Goal: Task Accomplishment & Management: Manage account settings

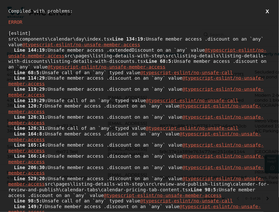
scroll to position [0, 147]
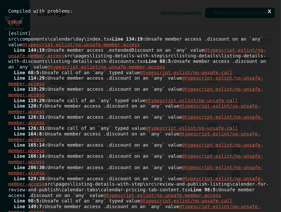
click at [266, 13] on button "X" at bounding box center [269, 11] width 6 height 6
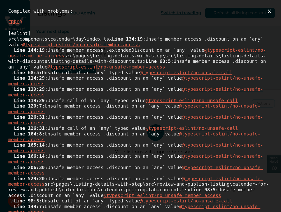
click at [268, 13] on button "X" at bounding box center [269, 11] width 6 height 6
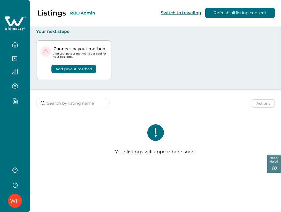
click at [14, 104] on div at bounding box center [15, 102] width 22 height 9
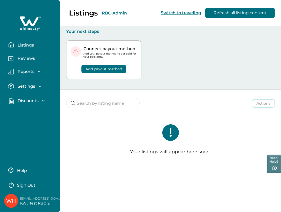
click at [27, 100] on p "Discounts" at bounding box center [27, 100] width 23 height 5
click at [29, 108] on button "Discounts" at bounding box center [36, 112] width 48 height 10
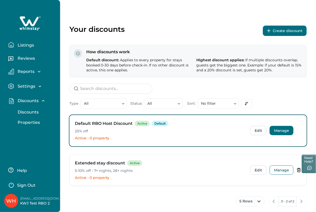
click at [281, 128] on button "Manage" at bounding box center [281, 130] width 24 height 9
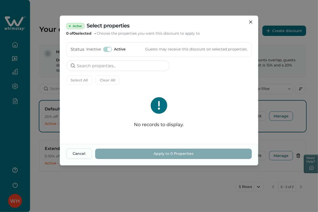
click at [276, 98] on div "Active Select properties 0 of 0 selected Choose the properties you want this di…" at bounding box center [159, 106] width 318 height 212
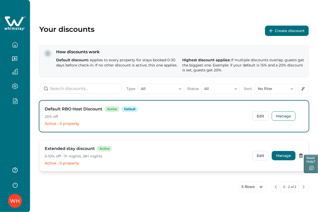
click at [281, 153] on button "Manage" at bounding box center [284, 155] width 24 height 9
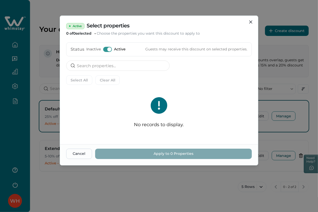
click at [273, 95] on div "Active Select properties 0 of 0 selected Choose the properties you want this di…" at bounding box center [159, 106] width 318 height 212
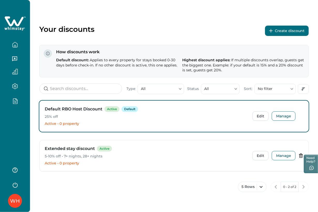
click at [273, 32] on icon "button" at bounding box center [271, 31] width 4 height 4
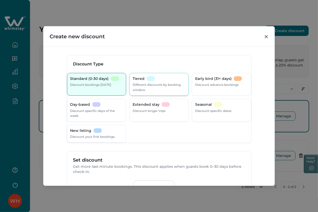
click at [171, 79] on div "Tiered Different discounts by booking window" at bounding box center [159, 84] width 53 height 16
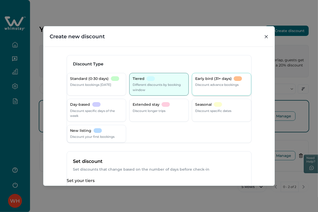
click at [209, 83] on p "Discount advance bookings" at bounding box center [216, 84] width 43 height 5
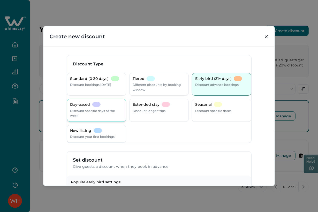
click at [83, 114] on p "Discount specific days of the week" at bounding box center [96, 113] width 53 height 10
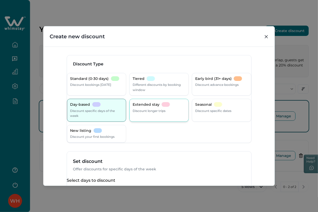
click at [165, 110] on p "Discount longer trips" at bounding box center [149, 110] width 33 height 5
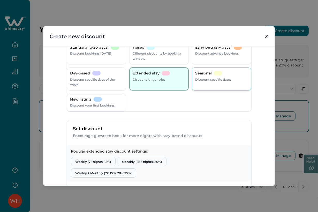
scroll to position [3, 0]
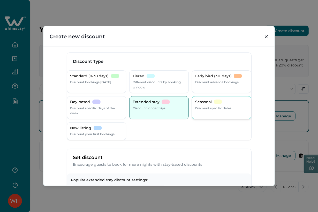
click at [202, 108] on p "Discount specific dates" at bounding box center [213, 108] width 36 height 5
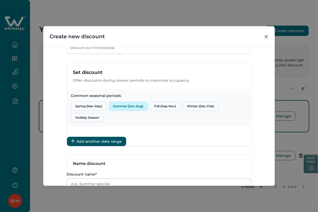
scroll to position [31, 0]
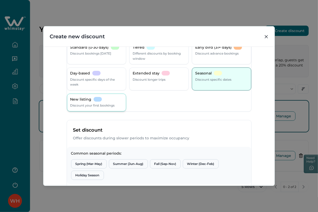
click at [96, 104] on p "Discount your first bookings" at bounding box center [92, 105] width 44 height 5
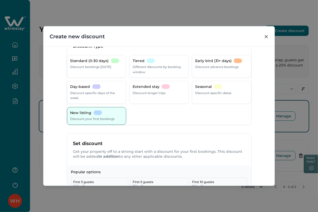
scroll to position [0, 0]
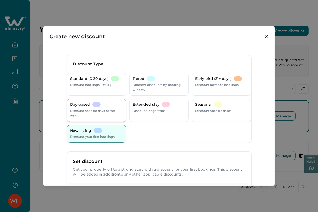
click at [106, 110] on p "Discount specific days of the week" at bounding box center [96, 113] width 53 height 10
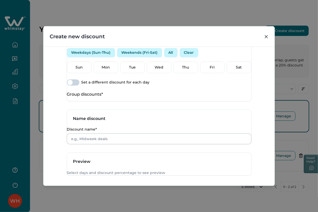
scroll to position [129, 0]
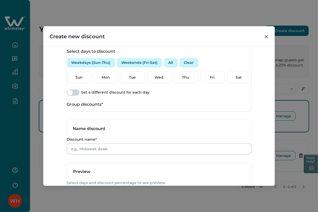
click at [104, 68] on button "Weekdays (Sun-Thu)" at bounding box center [91, 62] width 48 height 9
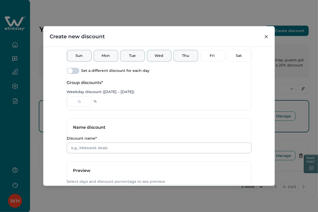
scroll to position [150, 0]
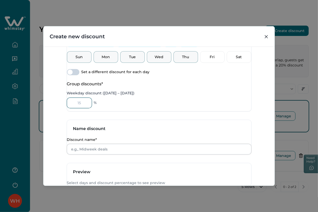
click at [88, 108] on input "Weekday discount ([DATE] – [DATE])" at bounding box center [79, 103] width 25 height 10
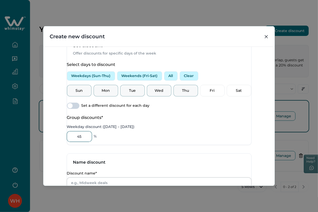
scroll to position [92, 0]
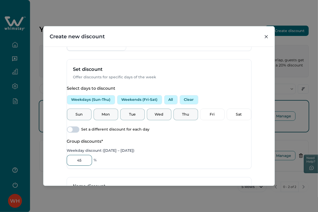
type input "45"
click at [146, 103] on button "Weekends (Fri-Sat)" at bounding box center [139, 99] width 45 height 9
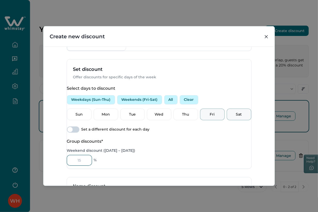
click at [84, 166] on input "Weekend discount ([DATE] – [DATE])" at bounding box center [79, 160] width 25 height 10
type input "34"
click at [79, 133] on span at bounding box center [73, 130] width 12 height 6
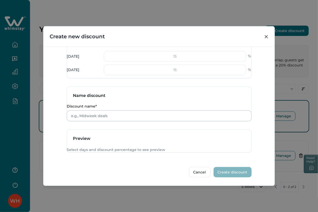
scroll to position [178, 0]
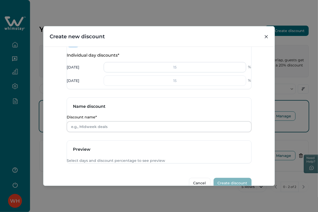
click at [181, 72] on input "number" at bounding box center [175, 67] width 142 height 10
type input "45"
click at [173, 86] on input "number" at bounding box center [175, 81] width 142 height 10
type input "12"
click at [281, 104] on div "Create new discount Discount Type Standard (0-30 days) Discount bookings [DATE]…" at bounding box center [159, 106] width 318 height 212
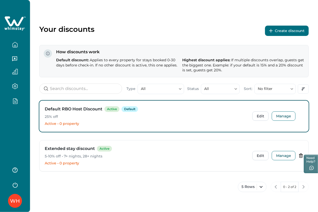
click at [281, 35] on button "Create discount" at bounding box center [287, 31] width 44 height 10
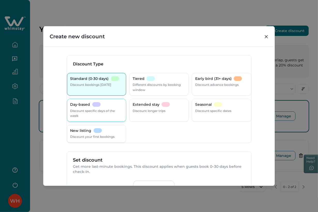
click at [101, 107] on div "Day-based" at bounding box center [85, 104] width 30 height 5
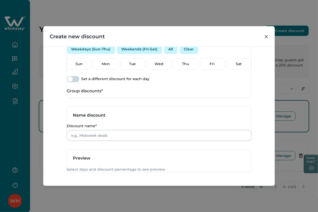
scroll to position [144, 0]
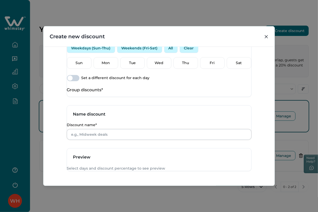
click at [153, 52] on button "Weekends (Fri-Sat)" at bounding box center [139, 48] width 45 height 9
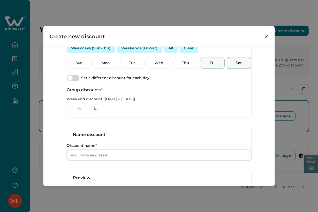
scroll to position [172, 0]
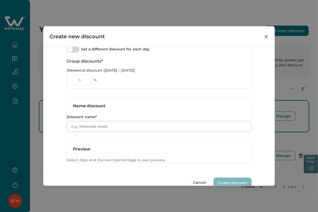
click at [73, 52] on span at bounding box center [70, 49] width 5 height 5
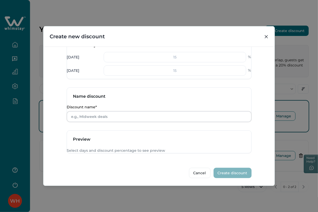
scroll to position [201, 0]
click at [171, 66] on input "number" at bounding box center [175, 70] width 142 height 10
type input "6"
click at [170, 52] on input "number" at bounding box center [175, 56] width 142 height 10
type input "2"
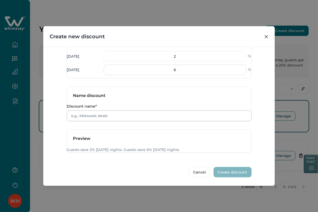
click at [182, 65] on input "6" at bounding box center [175, 70] width 142 height 10
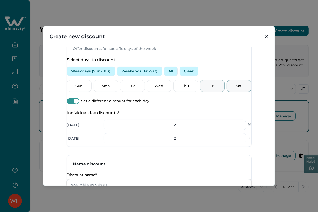
scroll to position [115, 0]
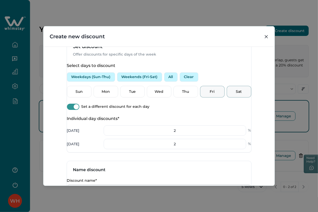
type input "2"
click at [173, 82] on button "All" at bounding box center [170, 76] width 13 height 9
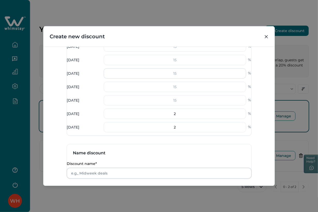
scroll to position [195, 0]
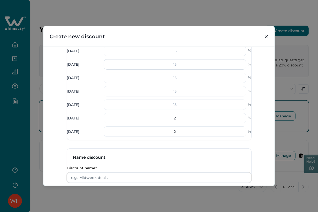
click at [170, 70] on input "number" at bounding box center [175, 64] width 142 height 10
type input "5"
click at [185, 97] on input "number" at bounding box center [175, 91] width 142 height 10
type input "3"
click at [167, 56] on input "number" at bounding box center [175, 51] width 142 height 10
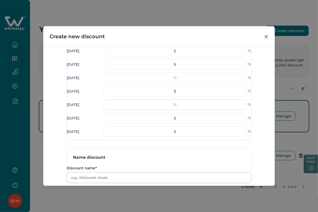
type input "2"
click at [182, 110] on input "number" at bounding box center [175, 105] width 142 height 10
type input "7"
click at [174, 83] on input "number" at bounding box center [175, 78] width 142 height 10
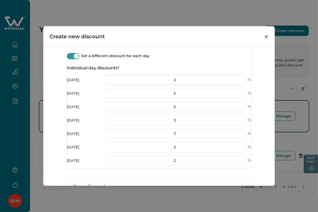
type input "5"
click at [182, 83] on input "2" at bounding box center [175, 80] width 142 height 10
type input "5"
click at [181, 125] on input "3" at bounding box center [175, 120] width 142 height 10
type input "5"
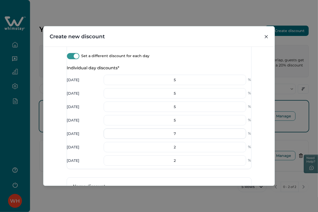
click at [185, 138] on input "7" at bounding box center [175, 134] width 142 height 10
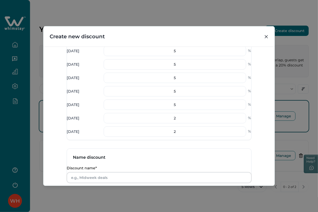
type input "5"
click at [258, 153] on div "Discount Type Standard (0-30 days) Discount bookings [DATE] Tiered Different di…" at bounding box center [158, 116] width 231 height 139
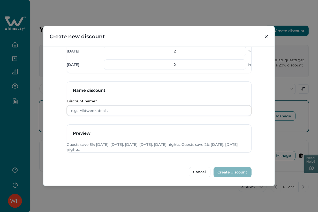
scroll to position [257, 0]
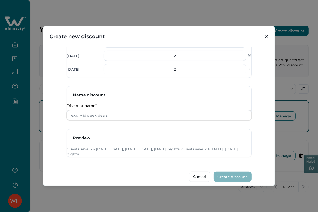
click at [181, 61] on input "2" at bounding box center [175, 56] width 142 height 10
type input "5"
click at [179, 75] on input "2" at bounding box center [175, 69] width 142 height 10
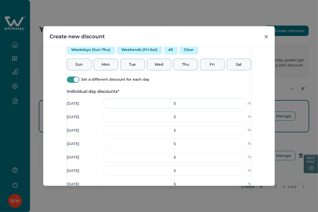
scroll to position [85, 0]
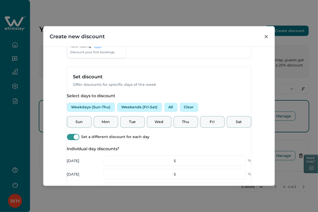
type input "5"
click at [76, 140] on span at bounding box center [73, 137] width 12 height 6
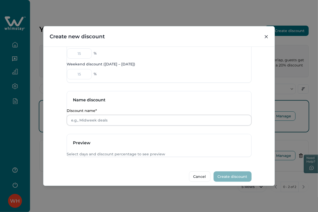
scroll to position [170, 0]
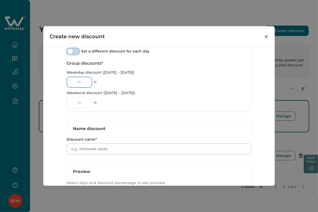
click at [81, 87] on input "Weekday discount ([DATE] – [DATE])" at bounding box center [79, 82] width 25 height 10
type input "4"
click at [90, 108] on input "Weekend discount ([DATE] – [DATE])" at bounding box center [79, 103] width 25 height 10
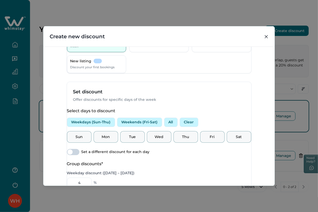
scroll to position [55, 0]
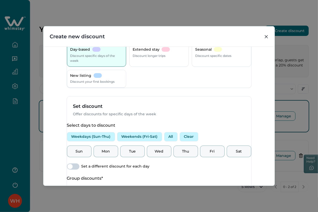
type input "5"
click at [254, 204] on div "Create new discount Discount Type Standard (0-30 days) Discount bookings [DATE]…" at bounding box center [159, 106] width 318 height 212
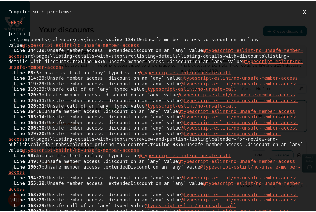
scroll to position [0, 0]
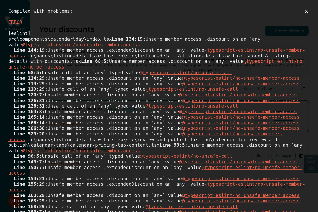
click at [281, 12] on button "X" at bounding box center [306, 11] width 6 height 6
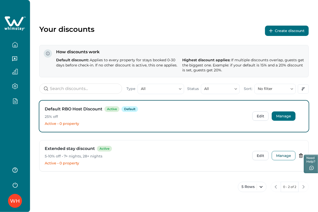
click at [277, 119] on button "Manage" at bounding box center [284, 116] width 24 height 9
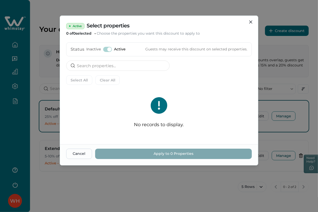
click at [278, 130] on div "Active Select properties 0 of 0 selected Choose the properties you want this di…" at bounding box center [159, 106] width 318 height 212
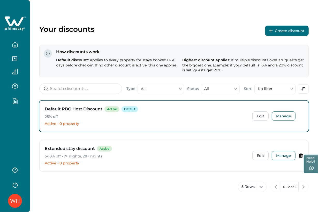
click at [14, 30] on icon at bounding box center [14, 24] width 21 height 16
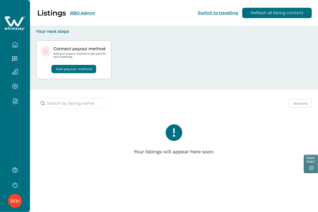
click at [78, 13] on button "RBO Admin" at bounding box center [82, 13] width 25 height 5
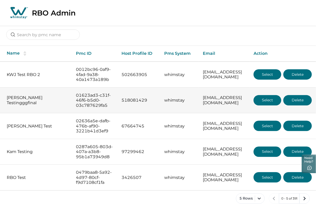
scroll to position [31, 0]
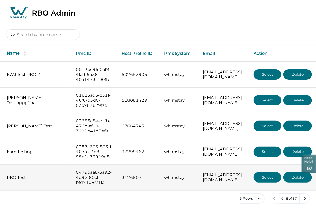
click at [272, 174] on button "Select" at bounding box center [267, 177] width 28 height 10
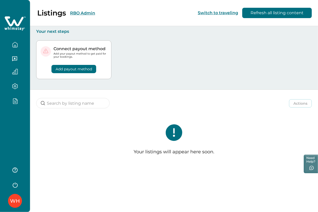
click at [13, 106] on div at bounding box center [15, 102] width 22 height 9
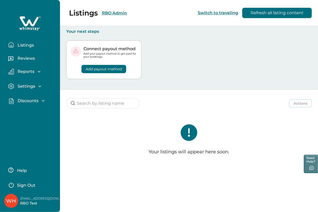
click at [25, 100] on p "Discounts" at bounding box center [27, 100] width 23 height 5
click at [32, 112] on p "Discounts" at bounding box center [27, 112] width 23 height 5
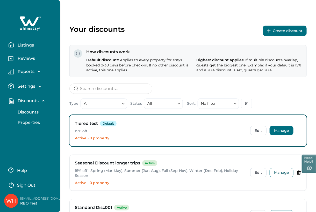
click at [281, 129] on button "Manage" at bounding box center [281, 130] width 24 height 9
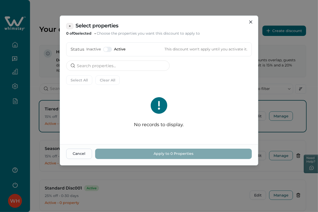
click at [281, 80] on div "Select properties 0 of 0 selected Choose the properties you want this discount …" at bounding box center [159, 106] width 318 height 212
